Goal: Contribute content: Contribute content

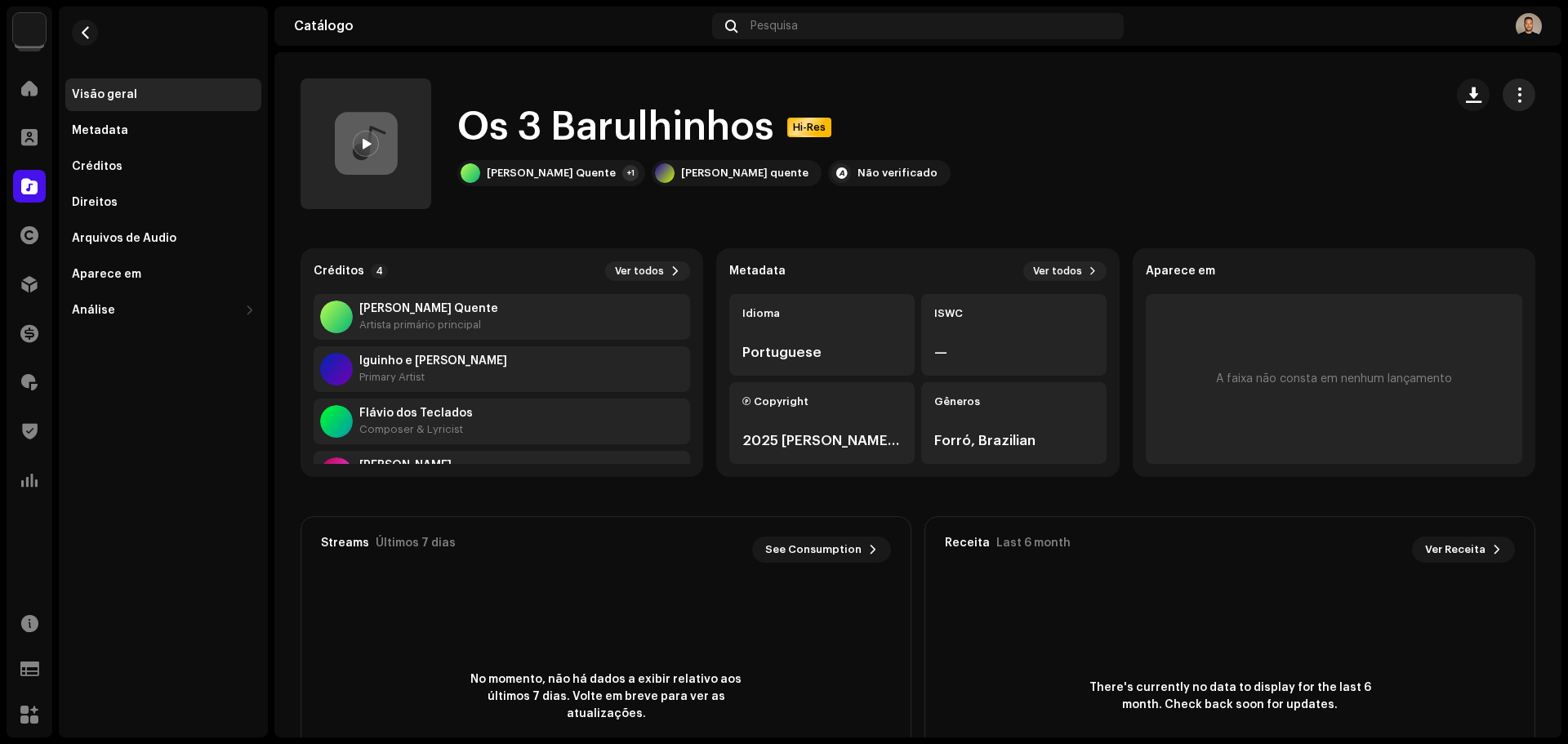
click at [1511, 101] on span "button" at bounding box center [1519, 94] width 16 height 13
click at [1376, 163] on span "Editar" at bounding box center [1376, 167] width 34 height 13
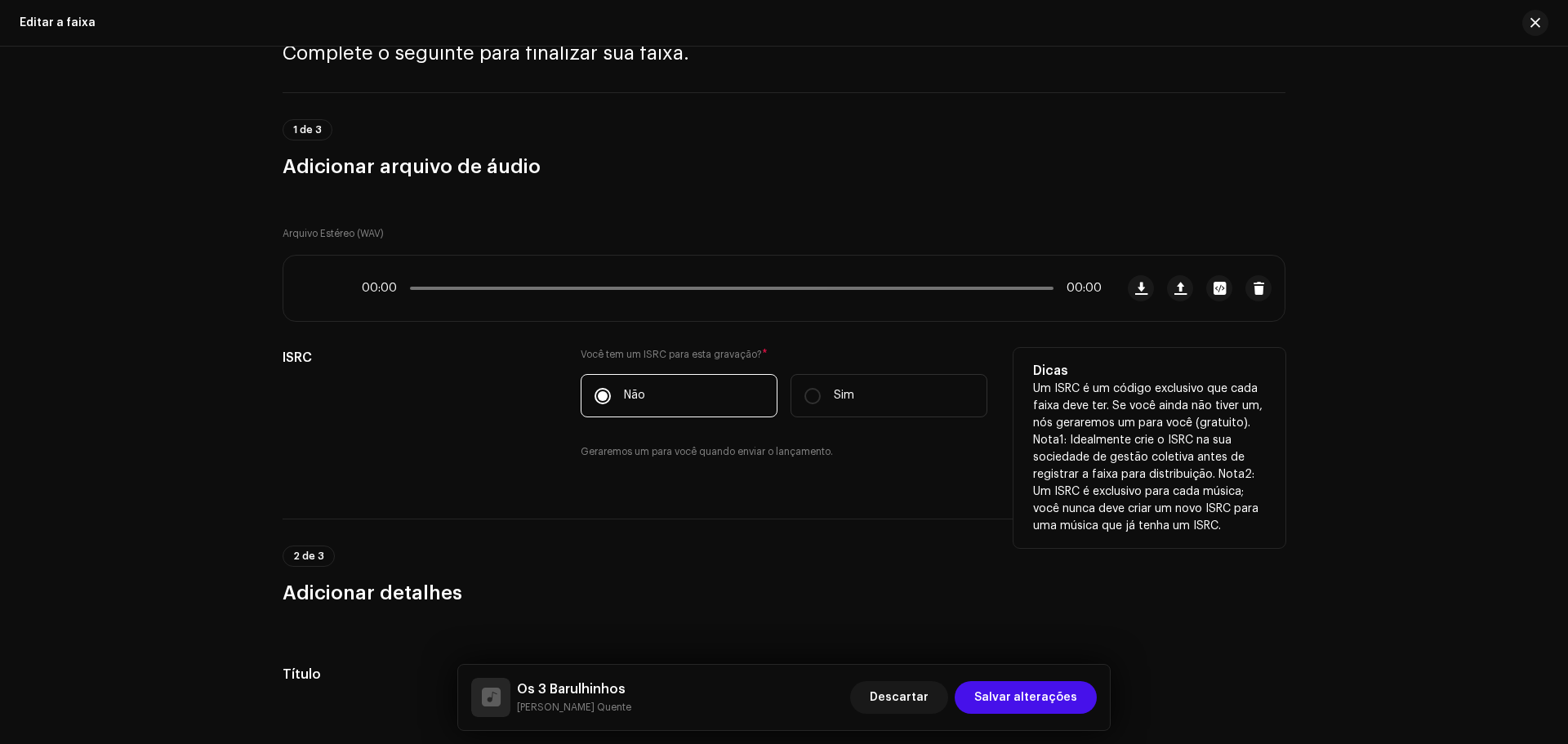
scroll to position [326, 0]
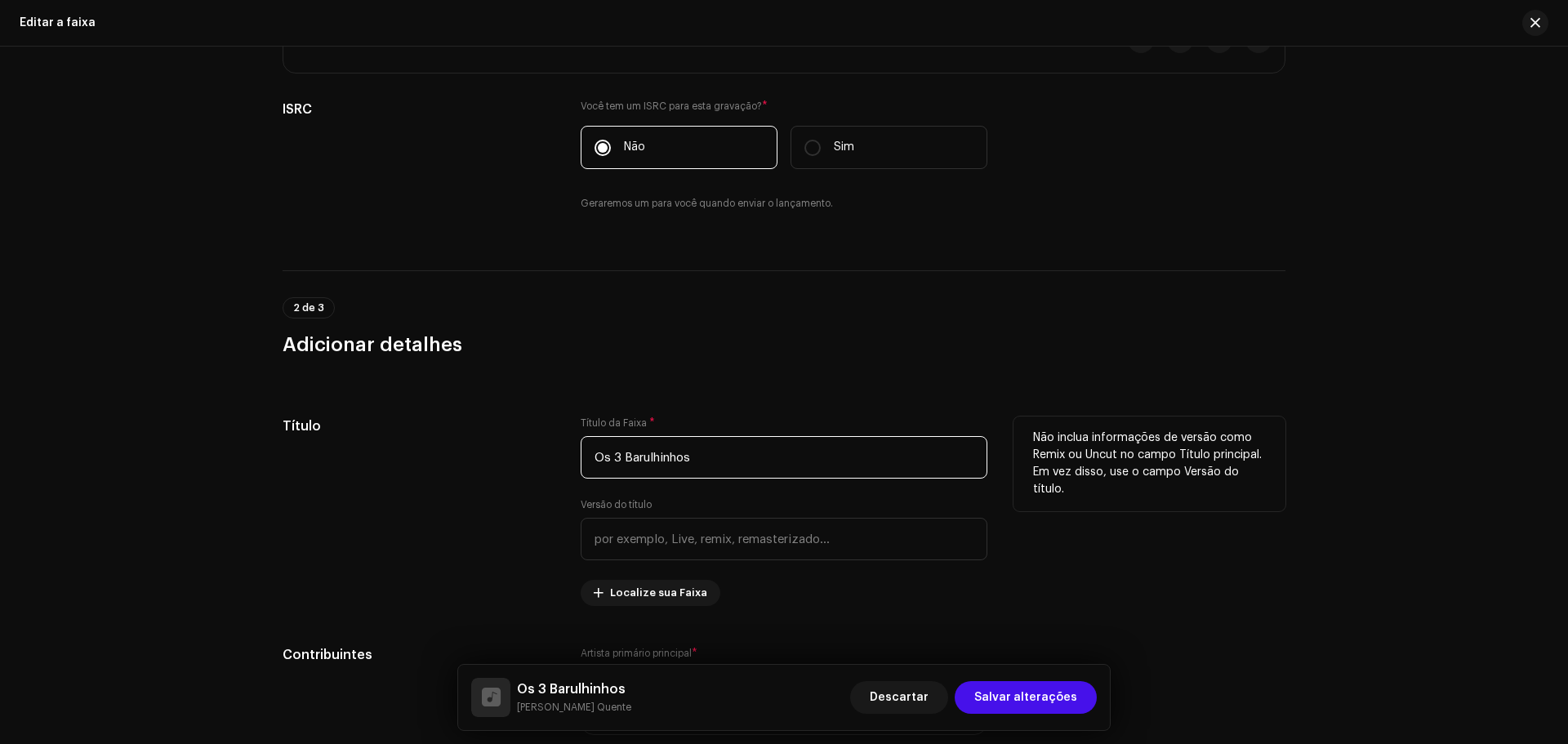
click at [617, 461] on input "Os 3 Barulhinhos" at bounding box center [784, 457] width 407 height 42
type input "Os Três Barulhinhos"
click at [476, 505] on div "Título" at bounding box center [419, 511] width 272 height 190
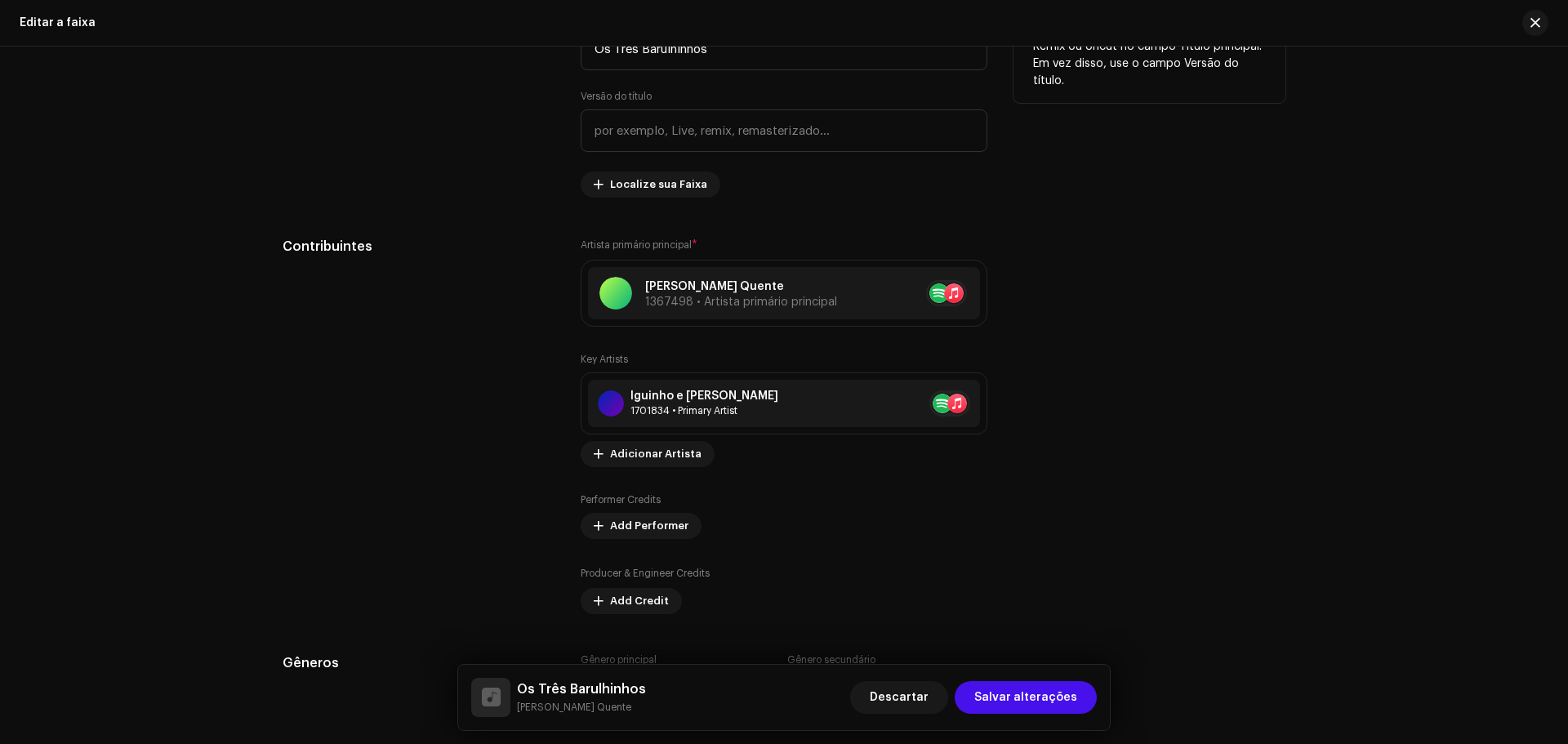
scroll to position [817, 0]
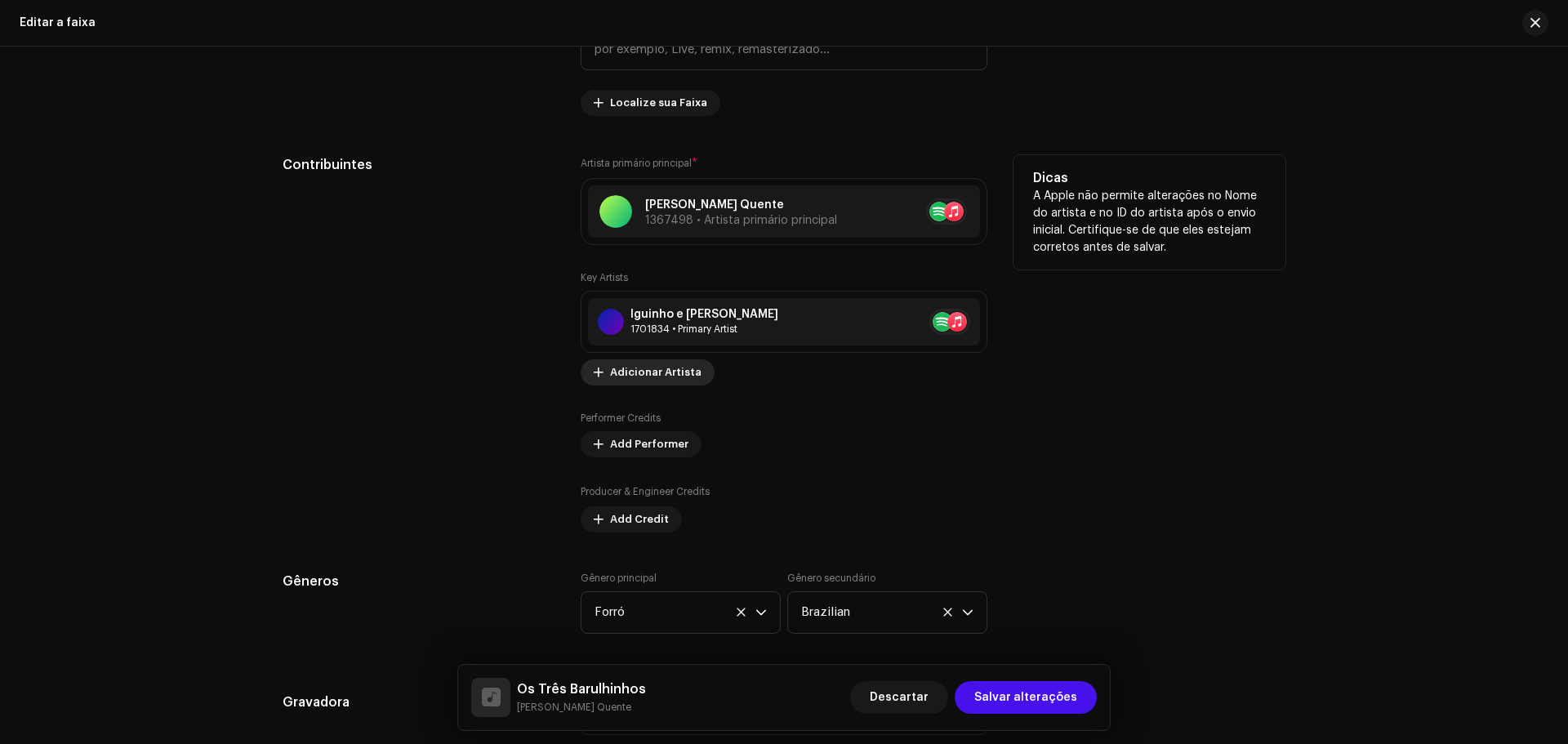
click at [659, 376] on span "Adicionar Artista" at bounding box center [655, 372] width 91 height 32
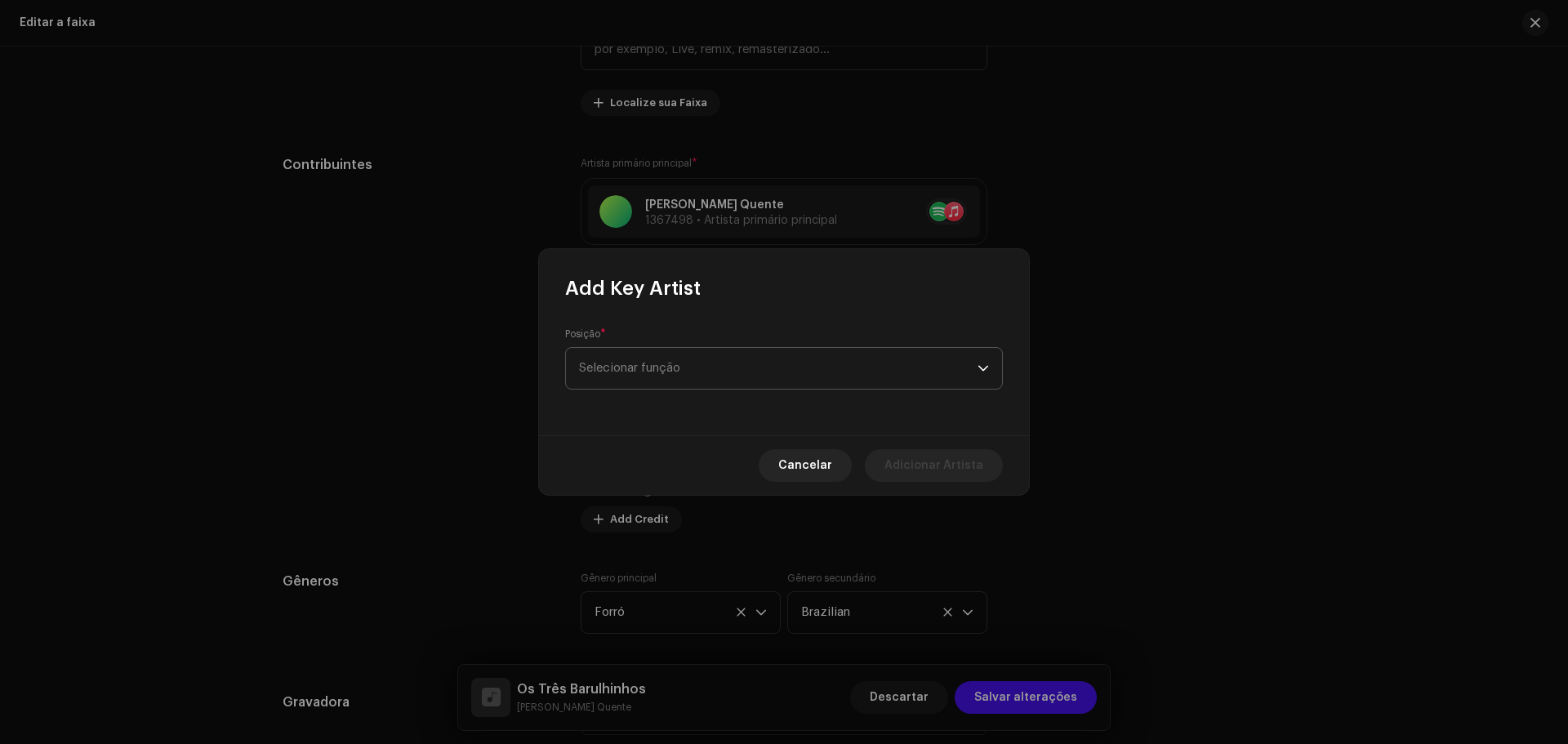
click at [745, 374] on span "Selecionar função" at bounding box center [778, 369] width 399 height 41
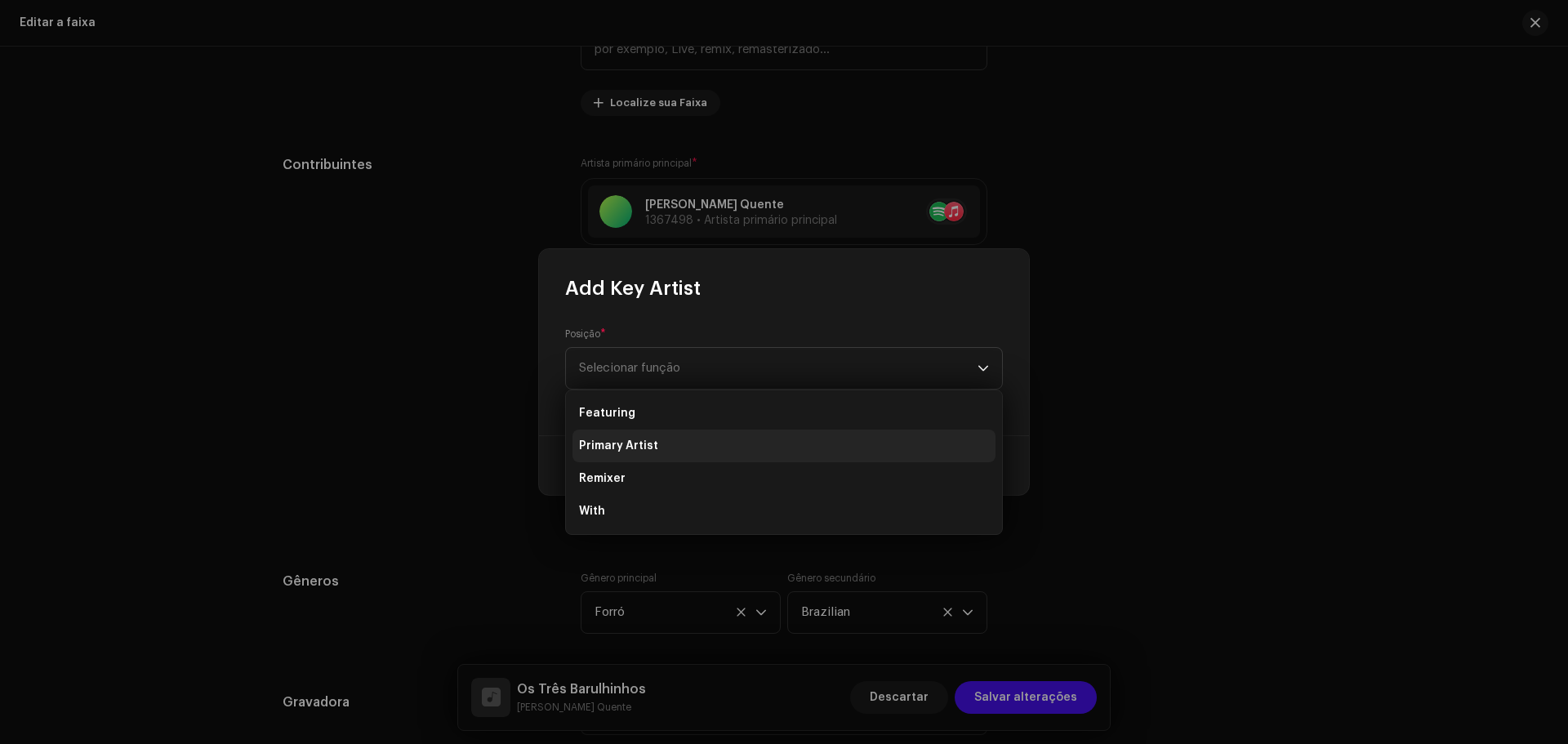
click at [651, 446] on span "Primary Artist" at bounding box center [618, 445] width 80 height 17
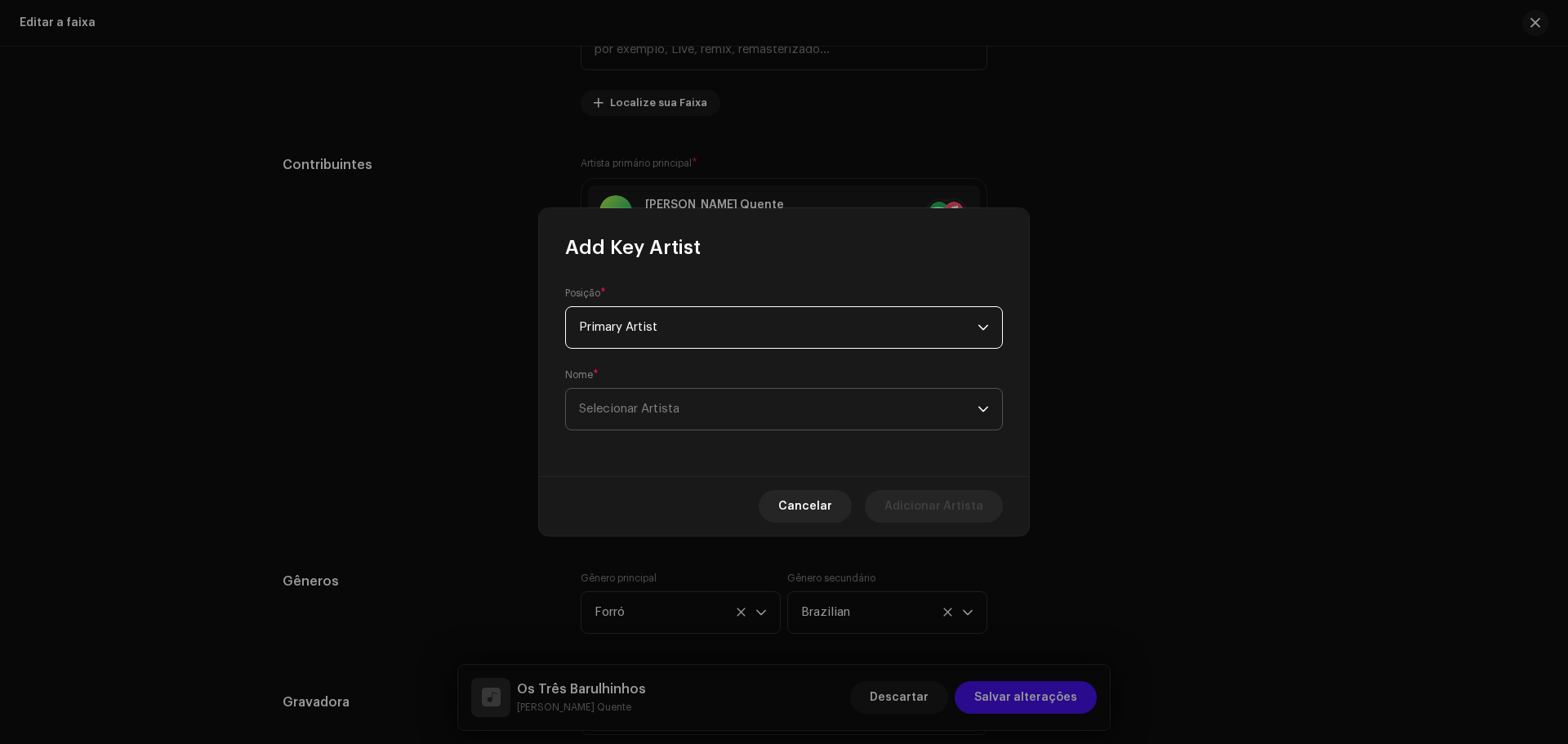
click at [661, 409] on span "Selecionar Artista" at bounding box center [629, 409] width 100 height 12
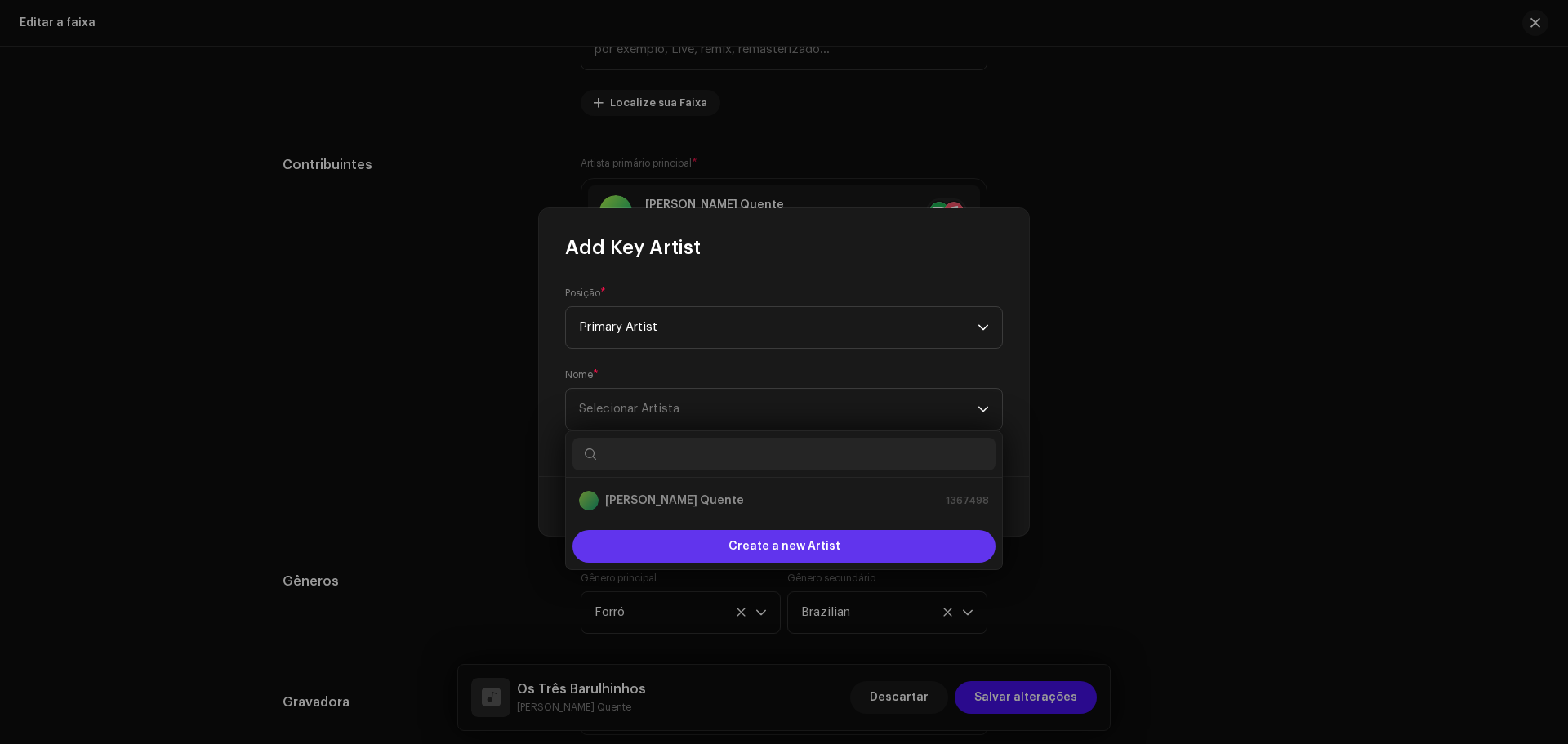
click at [752, 538] on span "Create a new Artist" at bounding box center [784, 545] width 112 height 32
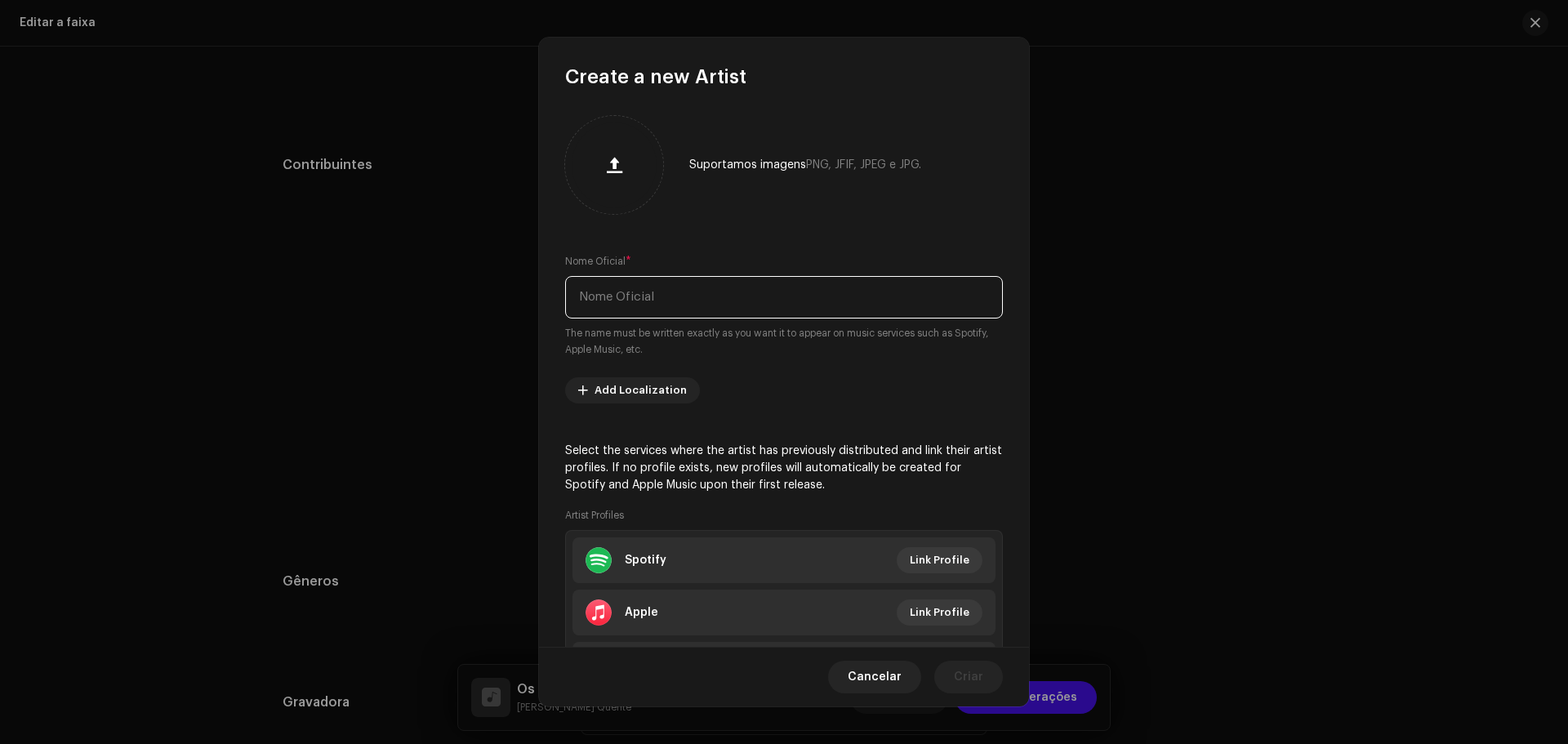
click at [628, 294] on input "text" at bounding box center [783, 297] width 437 height 42
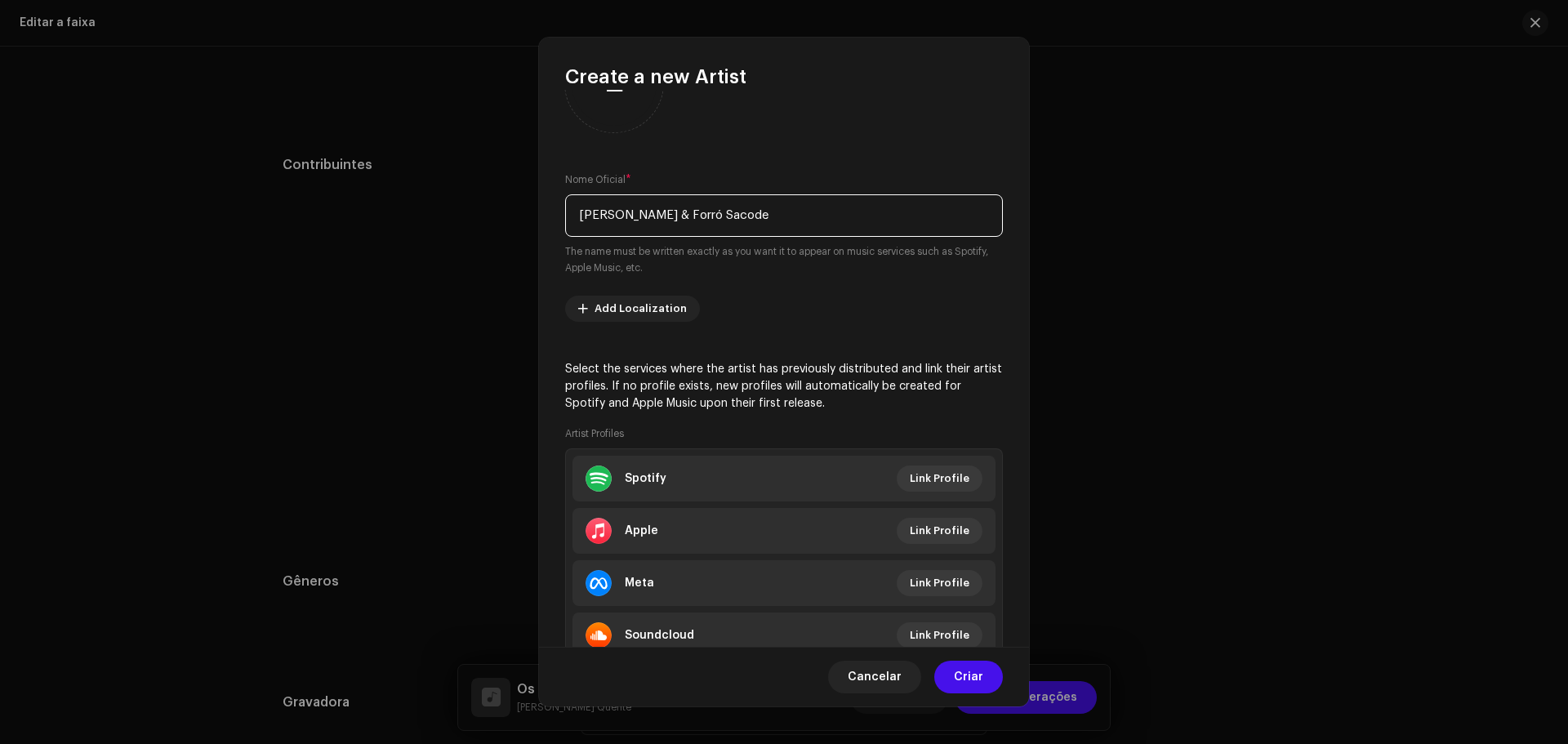
scroll to position [0, 0]
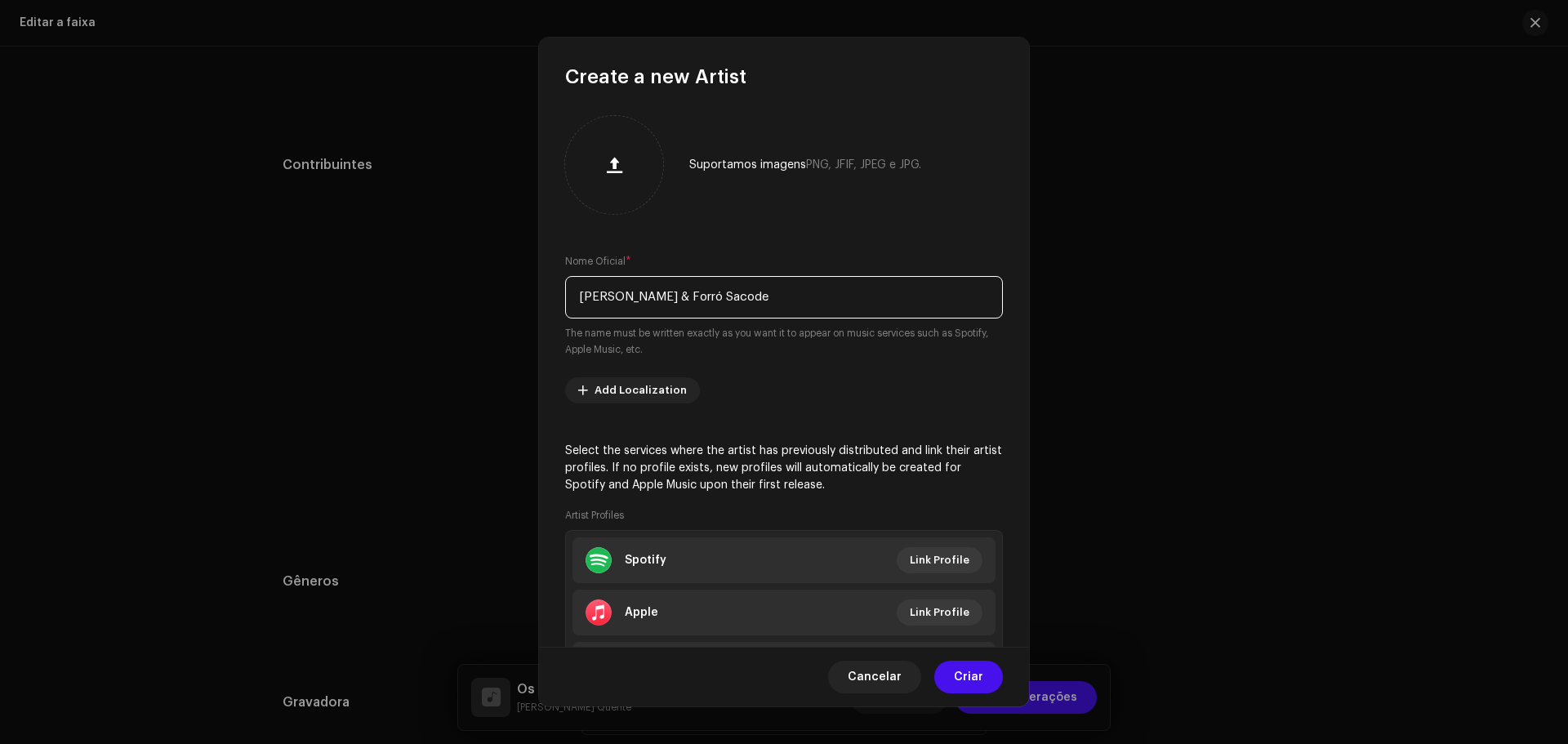
type input "[PERSON_NAME] & Forró Sacode"
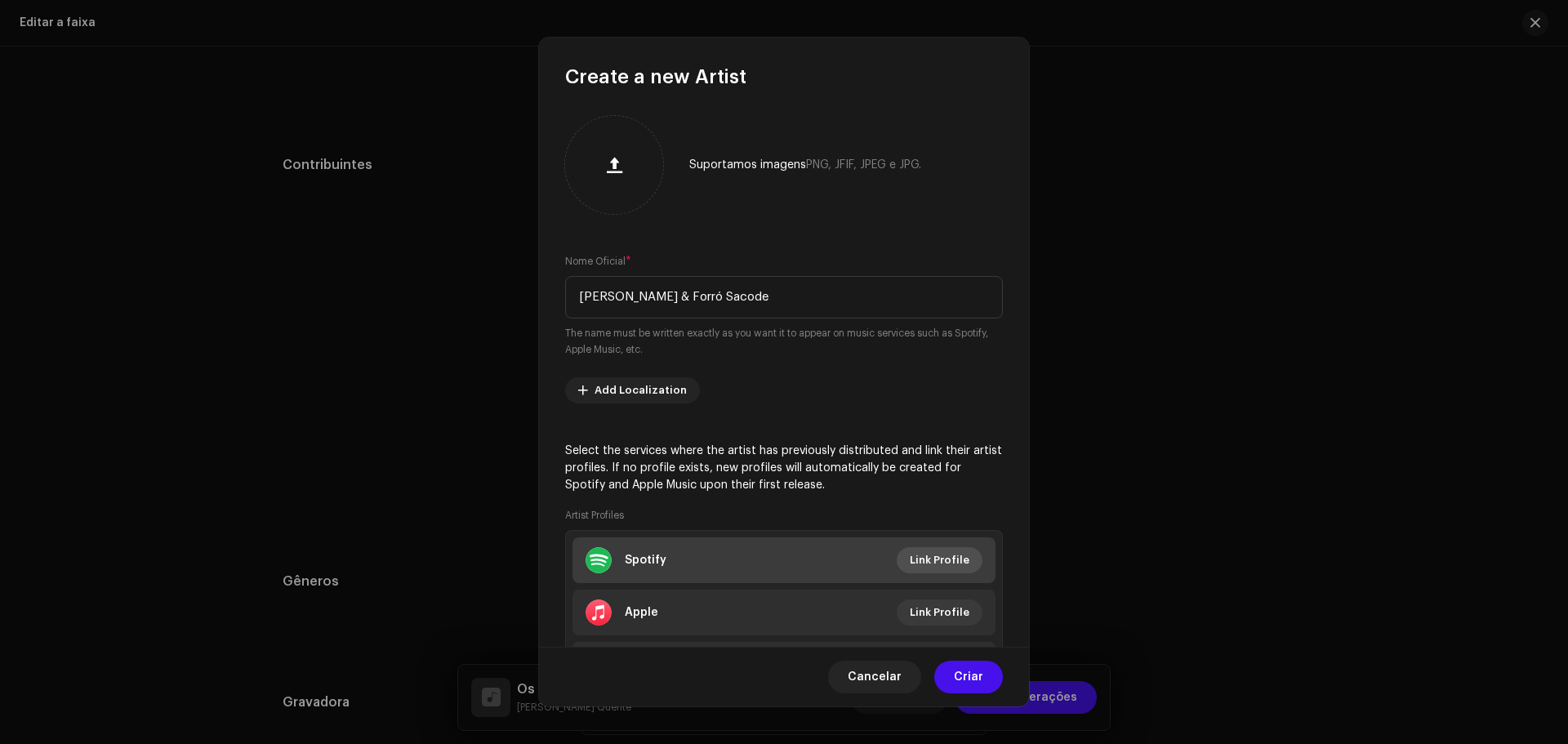
click at [927, 563] on span "Link Profile" at bounding box center [939, 560] width 60 height 32
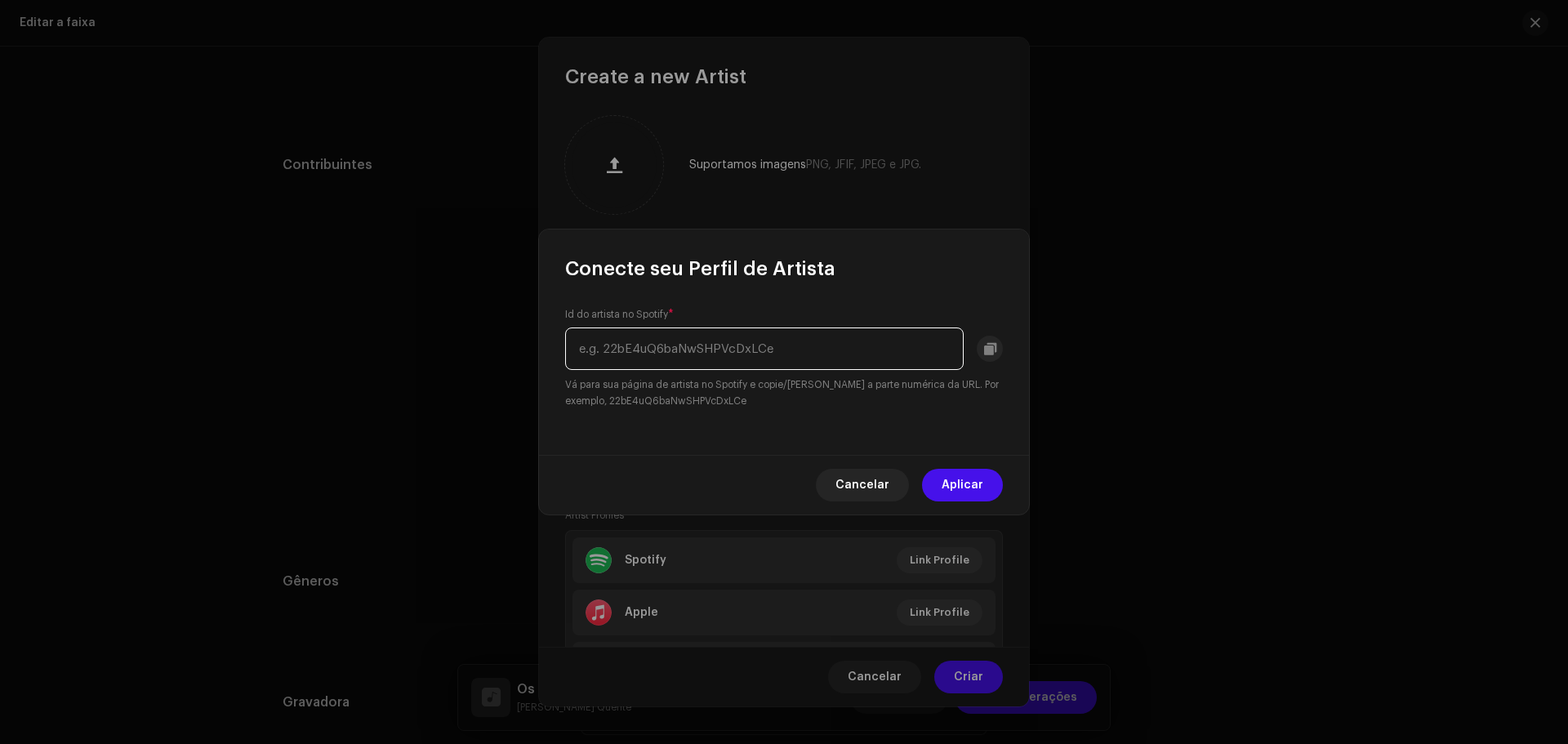
click at [681, 346] on input "text" at bounding box center [764, 348] width 399 height 42
paste input "[URL][DOMAIN_NAME]"
drag, startPoint x: 633, startPoint y: 351, endPoint x: 399, endPoint y: 326, distance: 235.3
click at [399, 326] on div "Conecte seu Perfil de Artista Id do artista no Spotify * [URL][DOMAIN_NAME] Vá …" at bounding box center [784, 372] width 1568 height 744
drag, startPoint x: 724, startPoint y: 352, endPoint x: 1009, endPoint y: 348, distance: 285.0
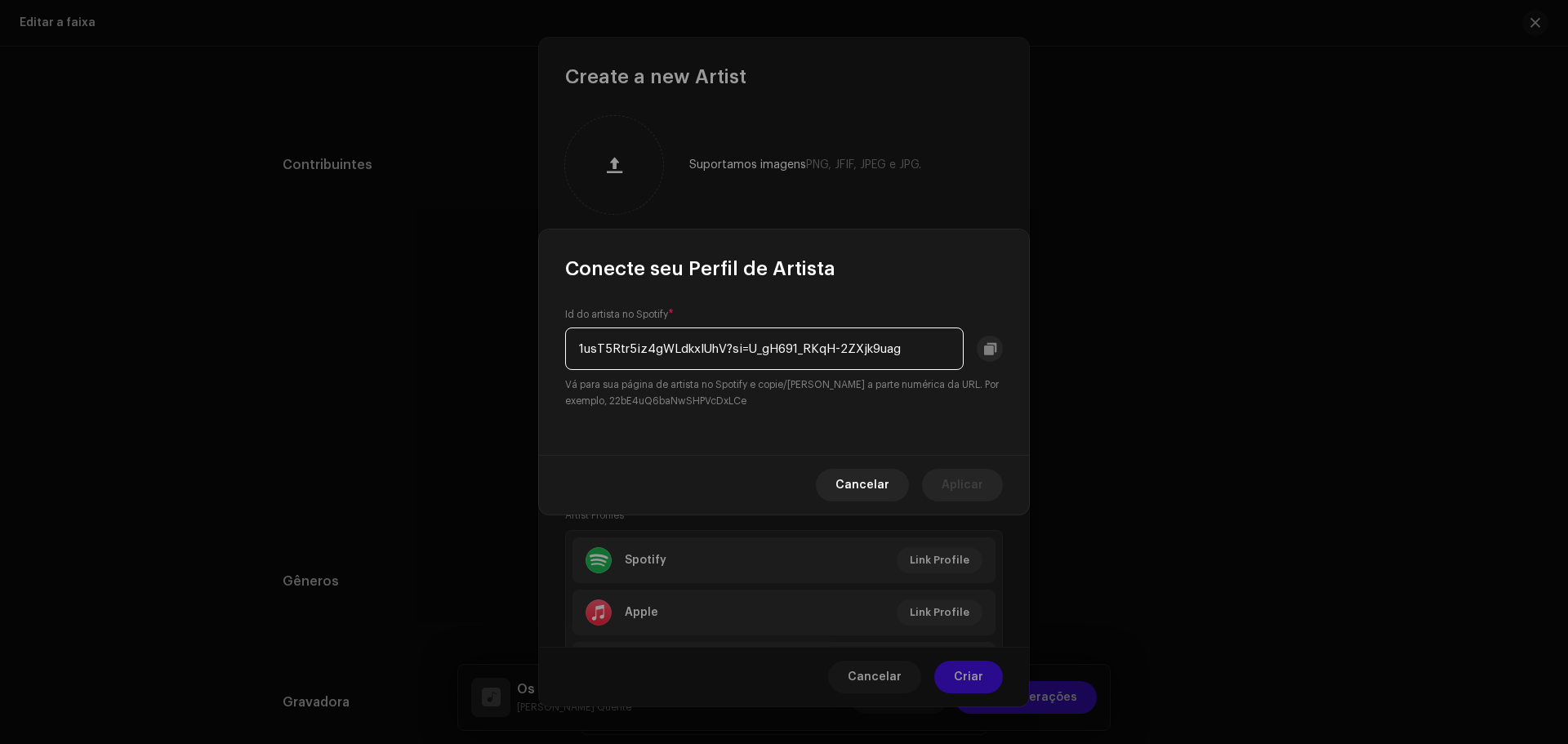
click at [1009, 348] on div "Id do artista no Spotify * 1usT5Rtr5iz4gWLdkxIUhV?si=U_gH691_RKqH-2ZXjk9uag Vá …" at bounding box center [784, 369] width 490 height 173
type input "1usT5Rtr5iz4gWLdkxIUhV"
click at [991, 478] on button "Aplicar" at bounding box center [962, 485] width 81 height 32
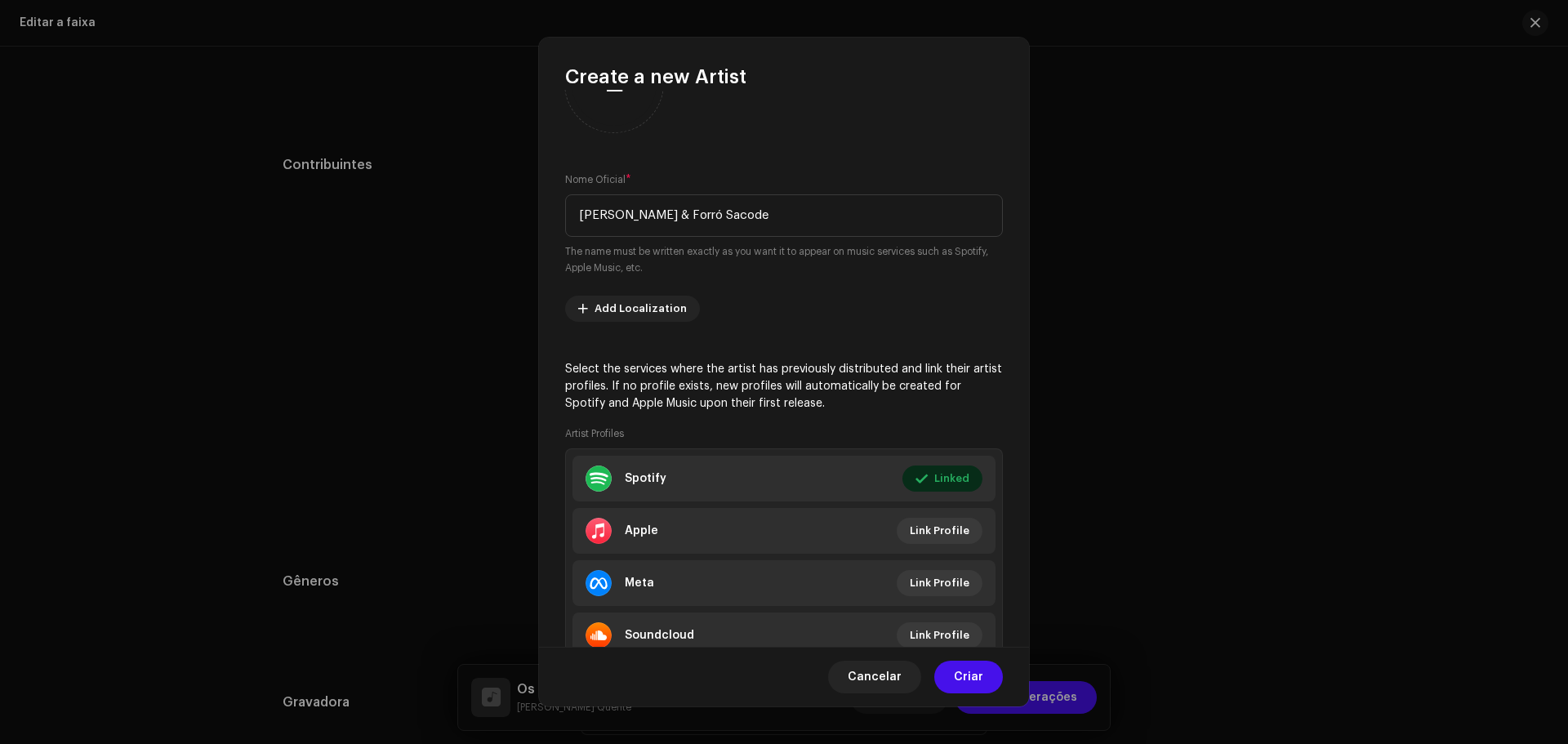
scroll to position [145, 0]
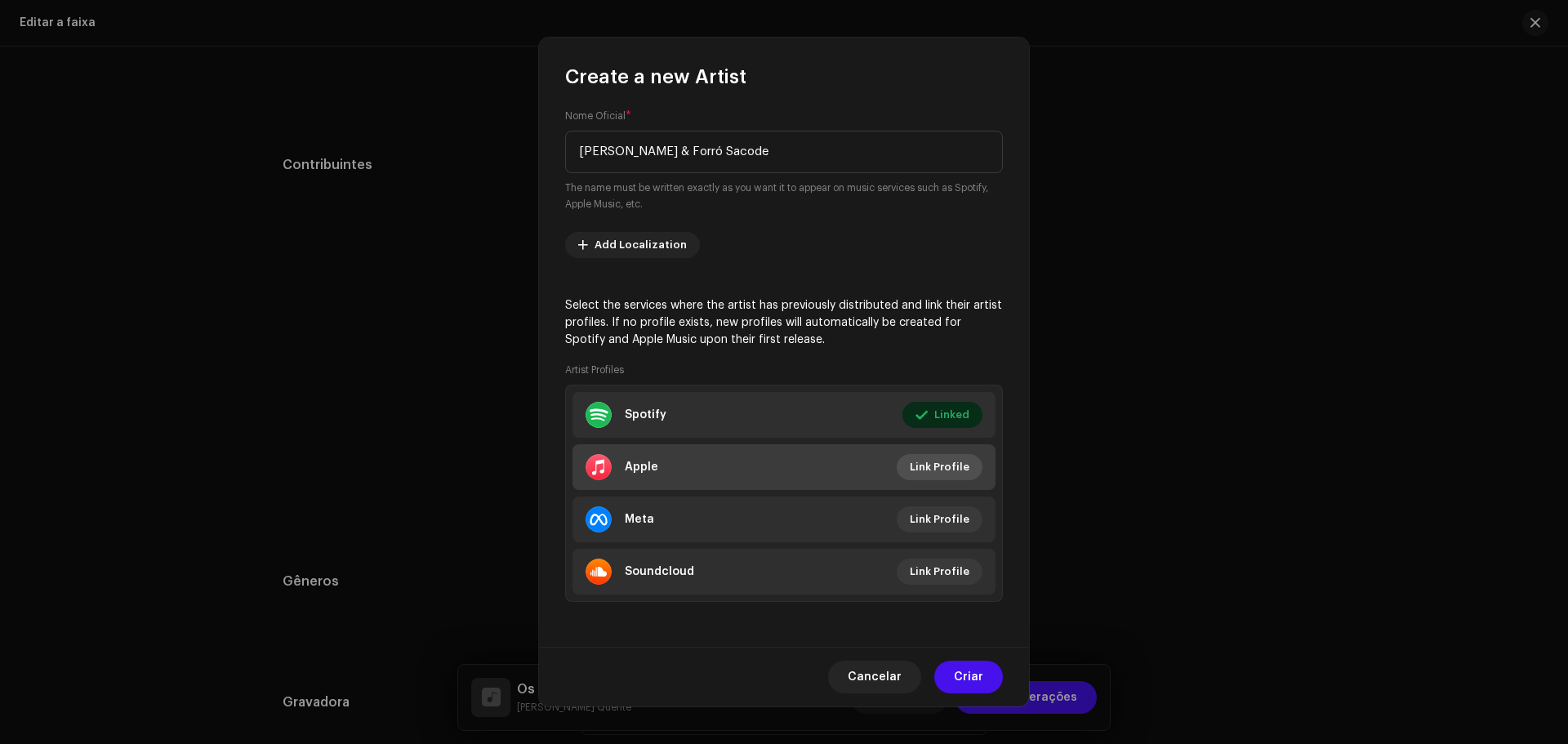
click at [943, 478] on span "Link Profile" at bounding box center [939, 467] width 60 height 32
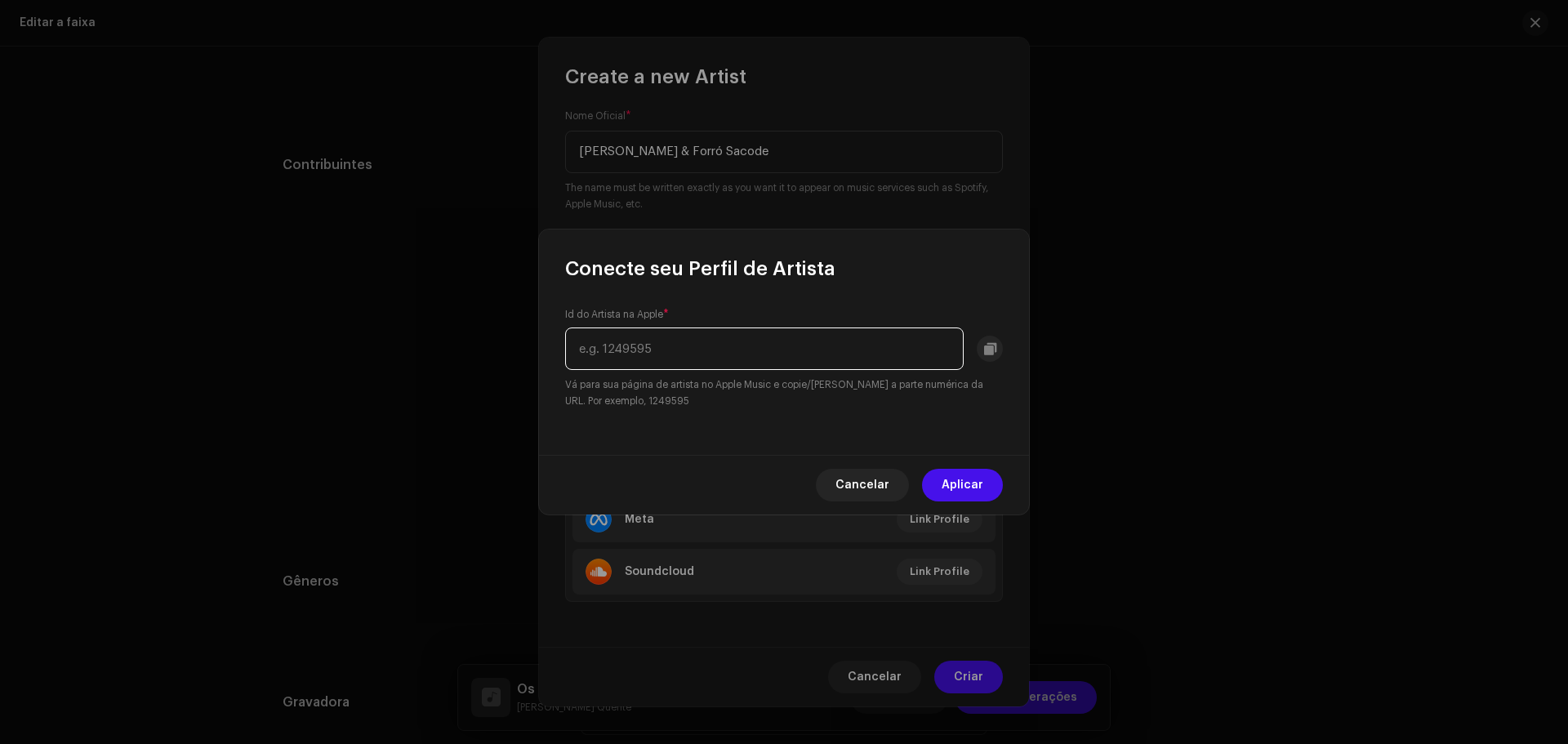
click at [809, 343] on input "text" at bounding box center [764, 348] width 399 height 42
paste input "357327306"
type input "357327306"
click at [988, 489] on button "Aplicar" at bounding box center [962, 485] width 81 height 32
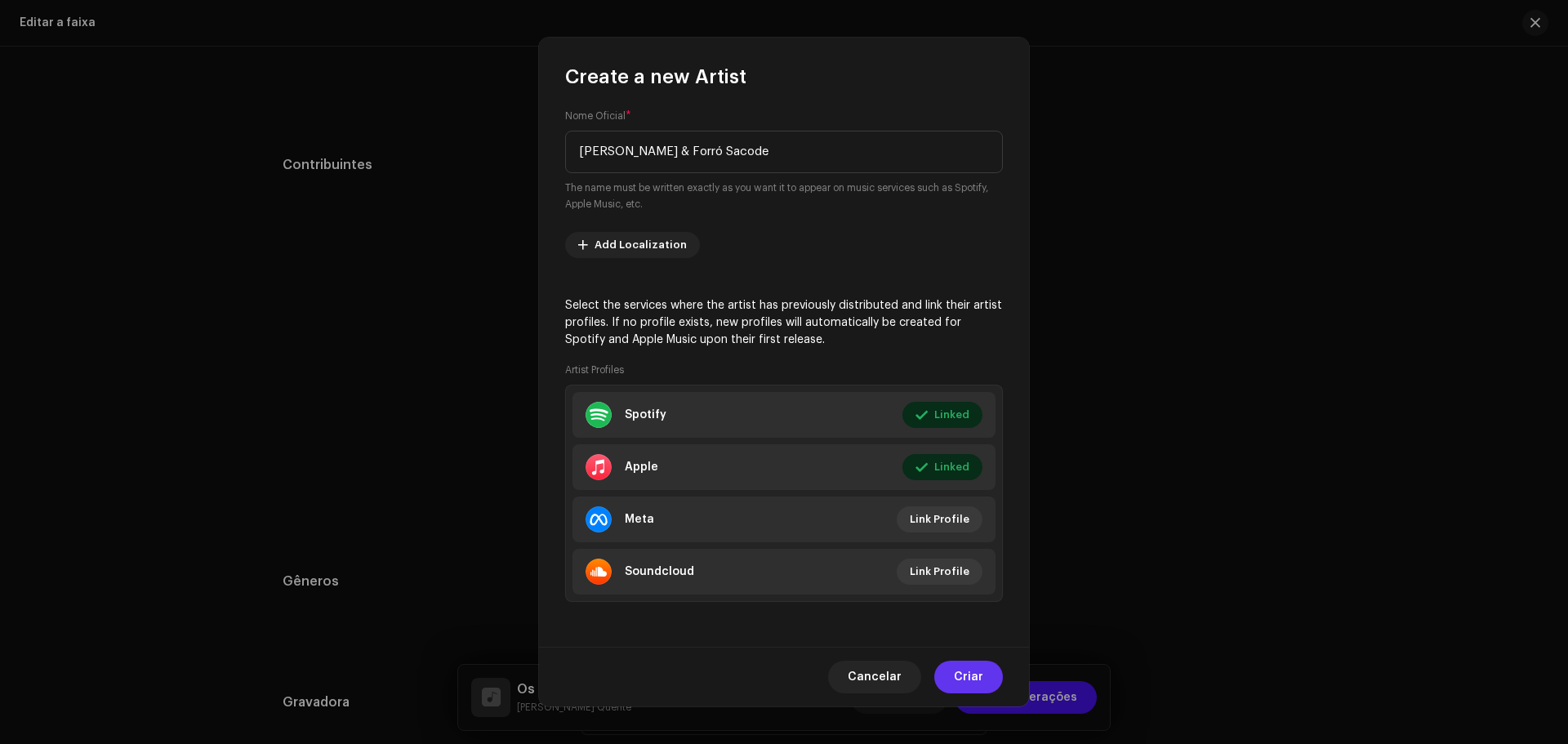
click at [970, 683] on span "Criar" at bounding box center [969, 676] width 29 height 32
